Goal: Information Seeking & Learning: Learn about a topic

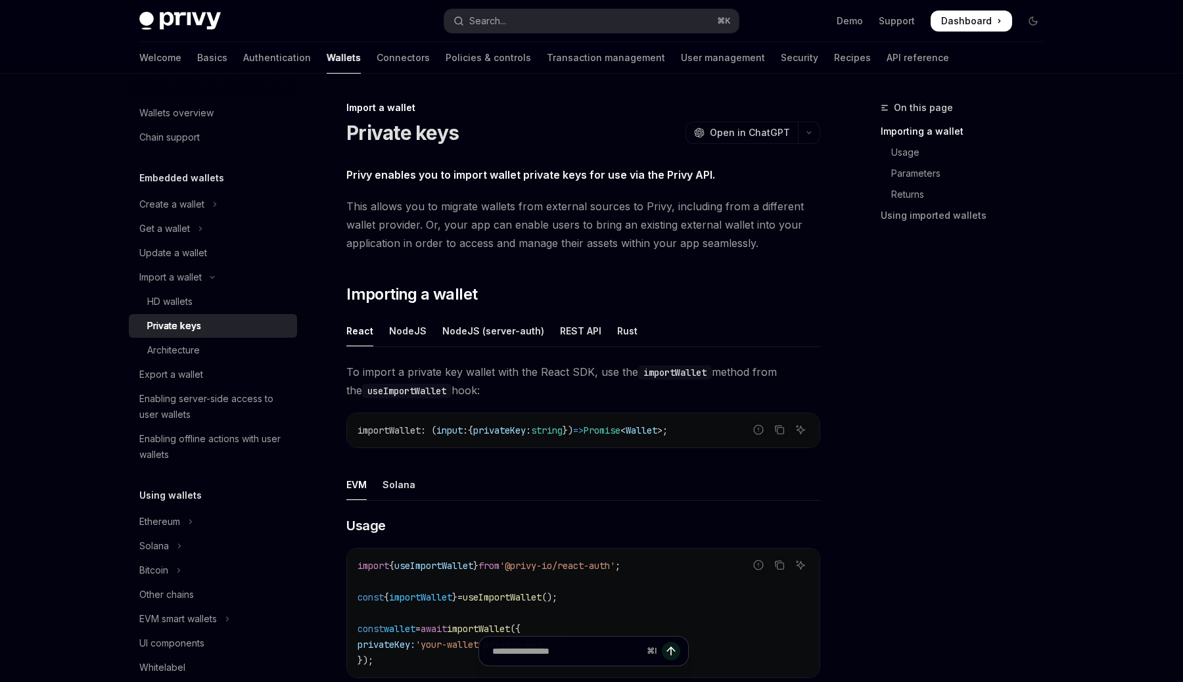
scroll to position [281, 0]
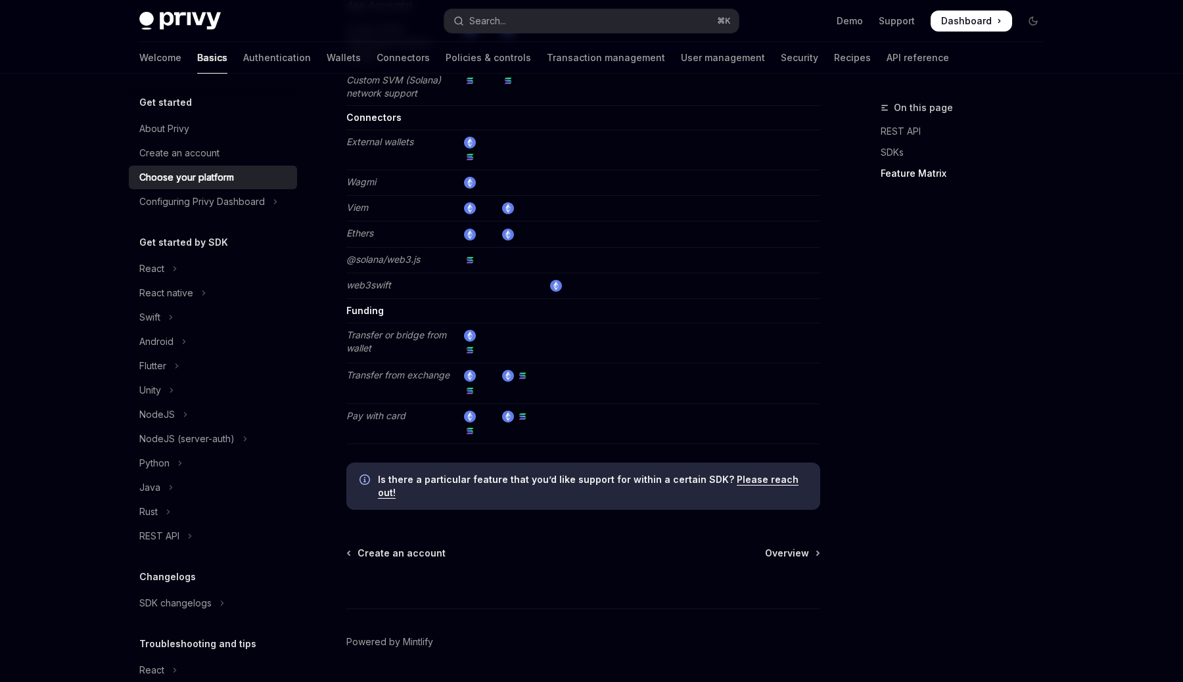
scroll to position [2399, 0]
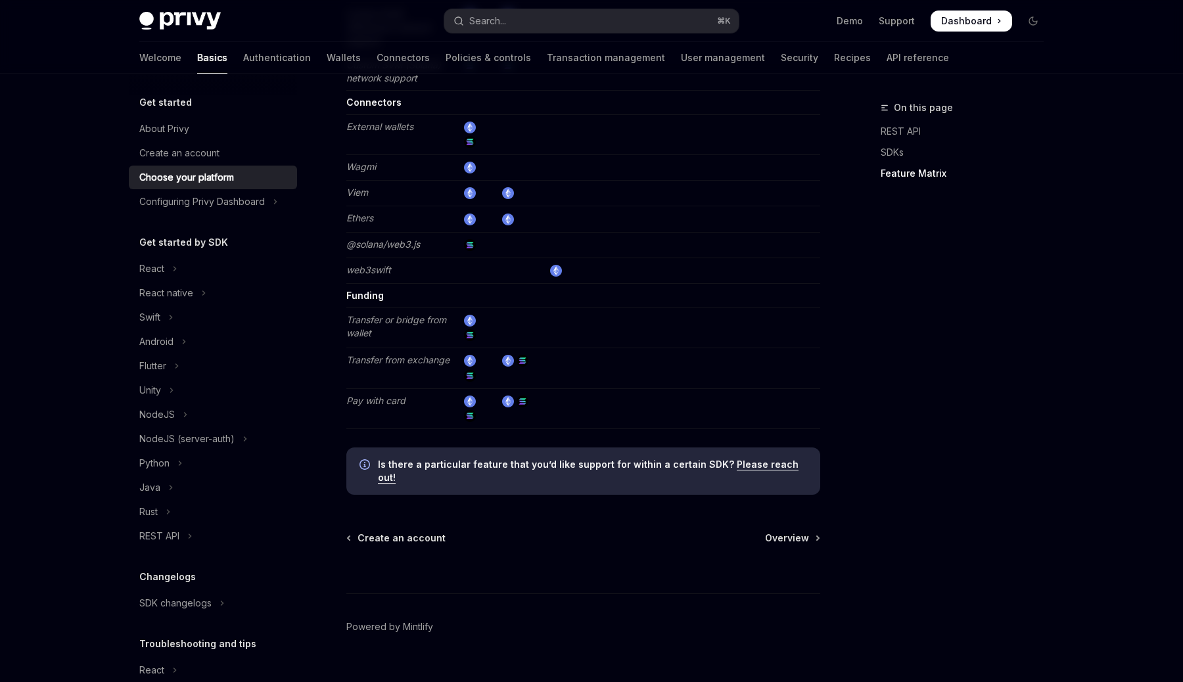
click at [611, 464] on div "Is there a particular feature that you’d like support for within a certain SDK?…" at bounding box center [583, 471] width 474 height 47
click at [618, 459] on strong "Is there a particular feature that you’d like support for within a certain SDK?" at bounding box center [556, 464] width 356 height 11
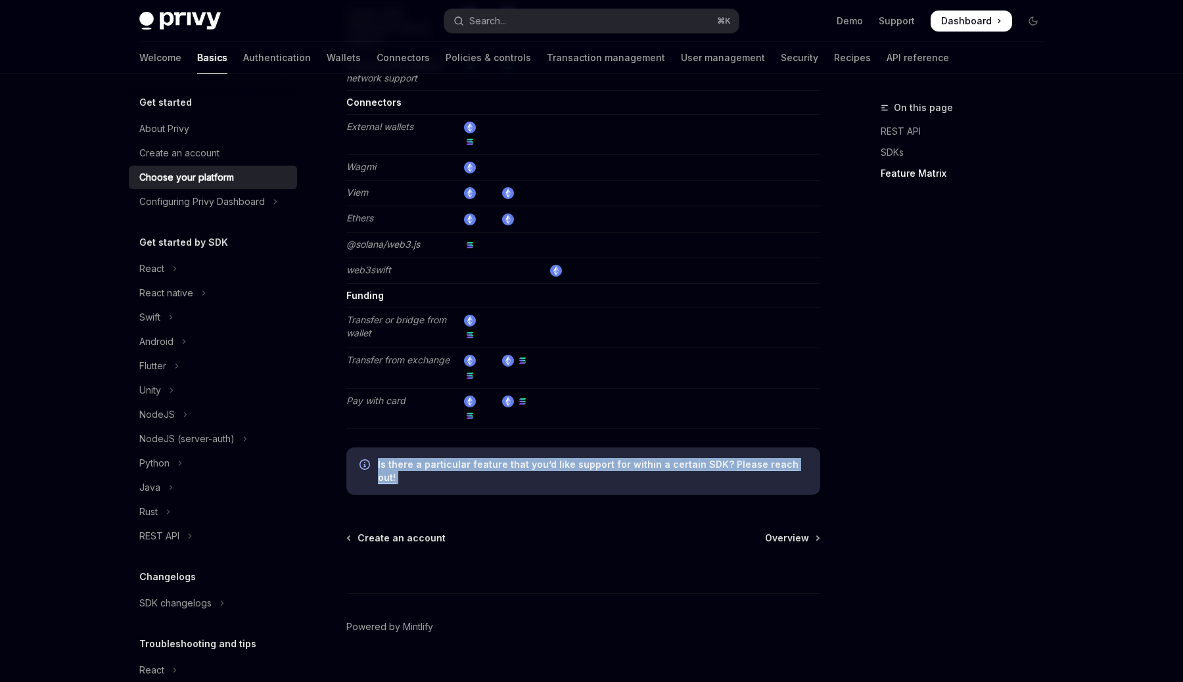
click at [618, 459] on strong "Is there a particular feature that you’d like support for within a certain SDK?" at bounding box center [556, 464] width 356 height 11
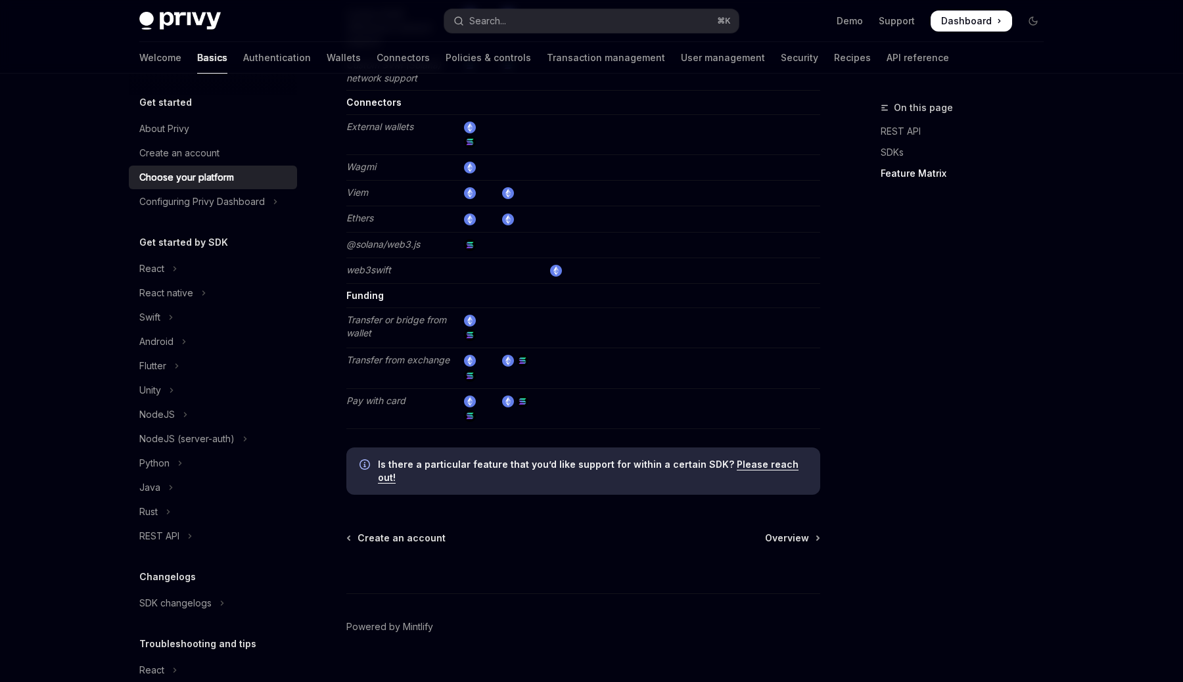
scroll to position [2375, 0]
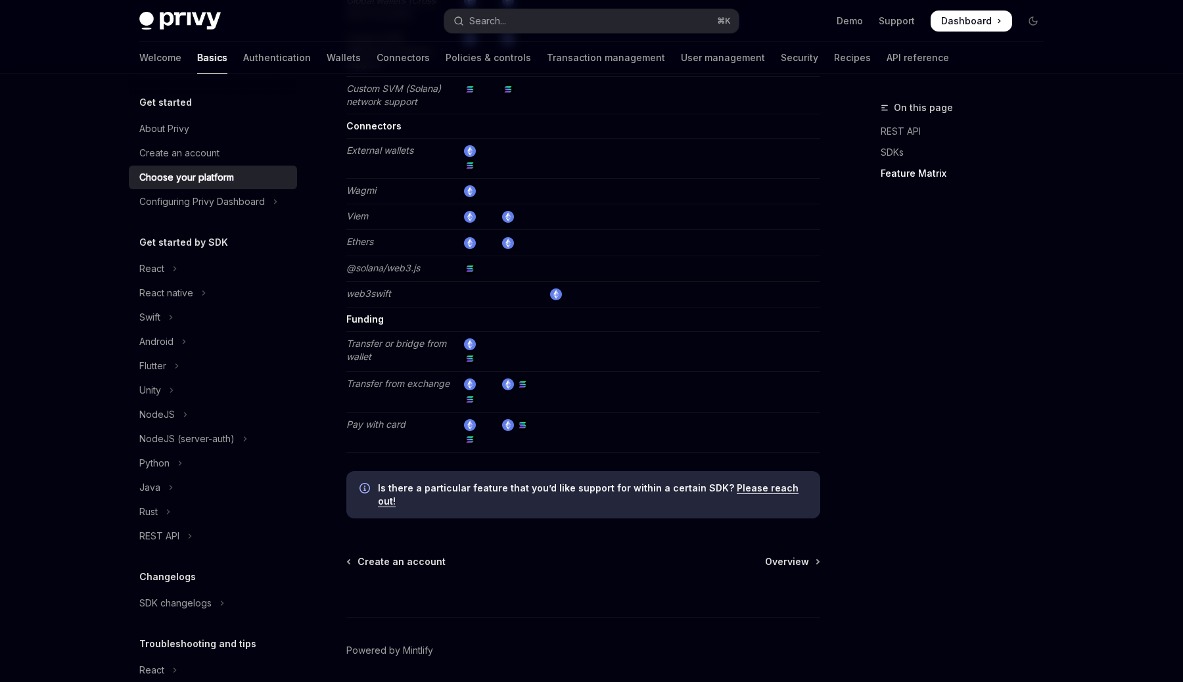
drag, startPoint x: 1023, startPoint y: 302, endPoint x: 1012, endPoint y: 315, distance: 16.8
click at [1018, 302] on div "On this page REST API SDKs Feature Matrix" at bounding box center [954, 391] width 200 height 582
